Goal: Task Accomplishment & Management: Use online tool/utility

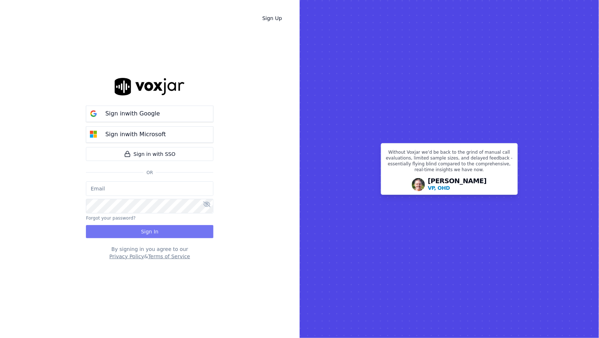
type input "[EMAIL_ADDRESS][DOMAIN_NAME]"
click at [147, 228] on button "Sign In" at bounding box center [149, 231] width 127 height 13
